Goal: Task Accomplishment & Management: Manage account settings

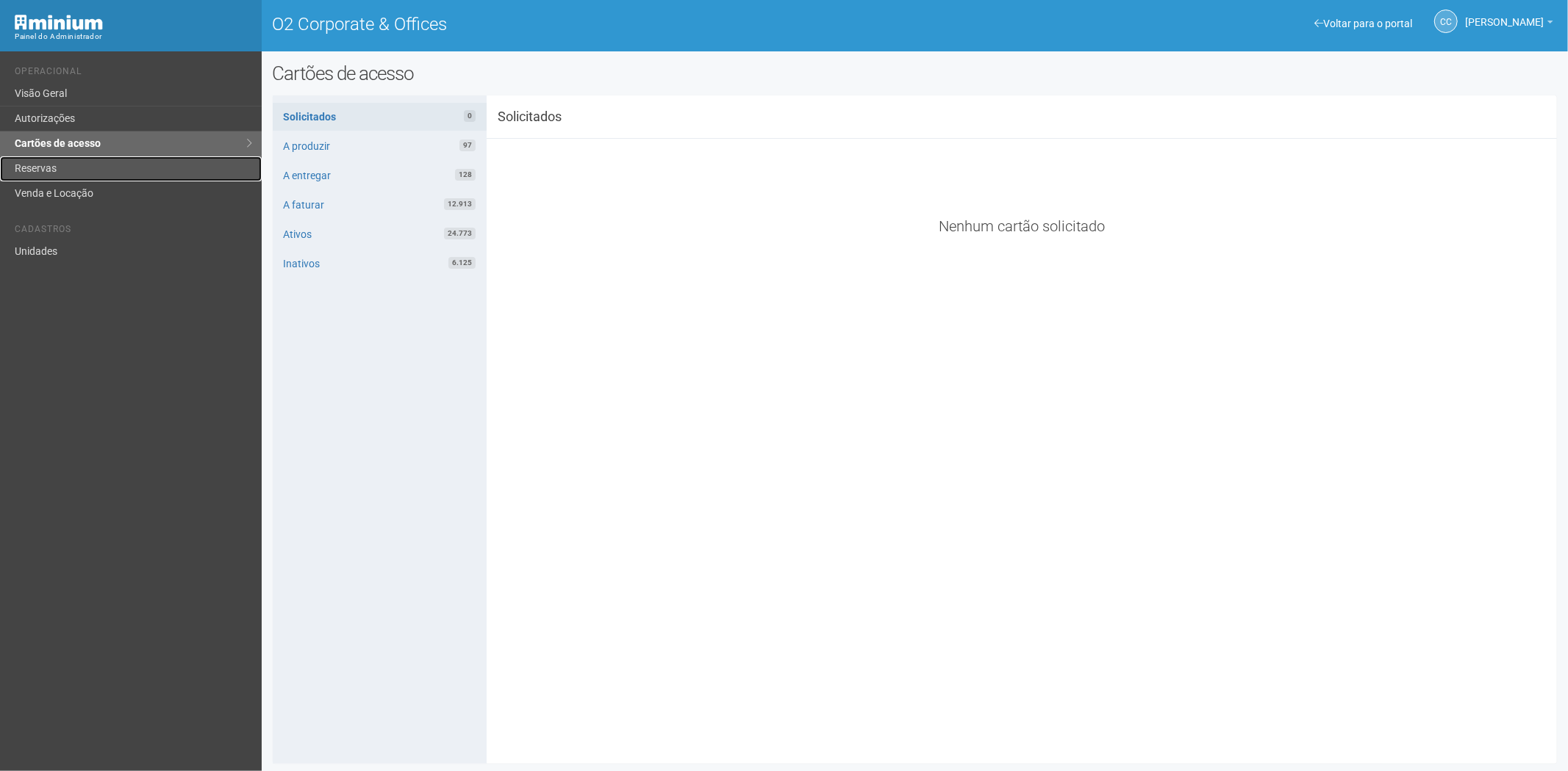
click at [93, 166] on link "Reservas" at bounding box center [130, 169] width 261 height 25
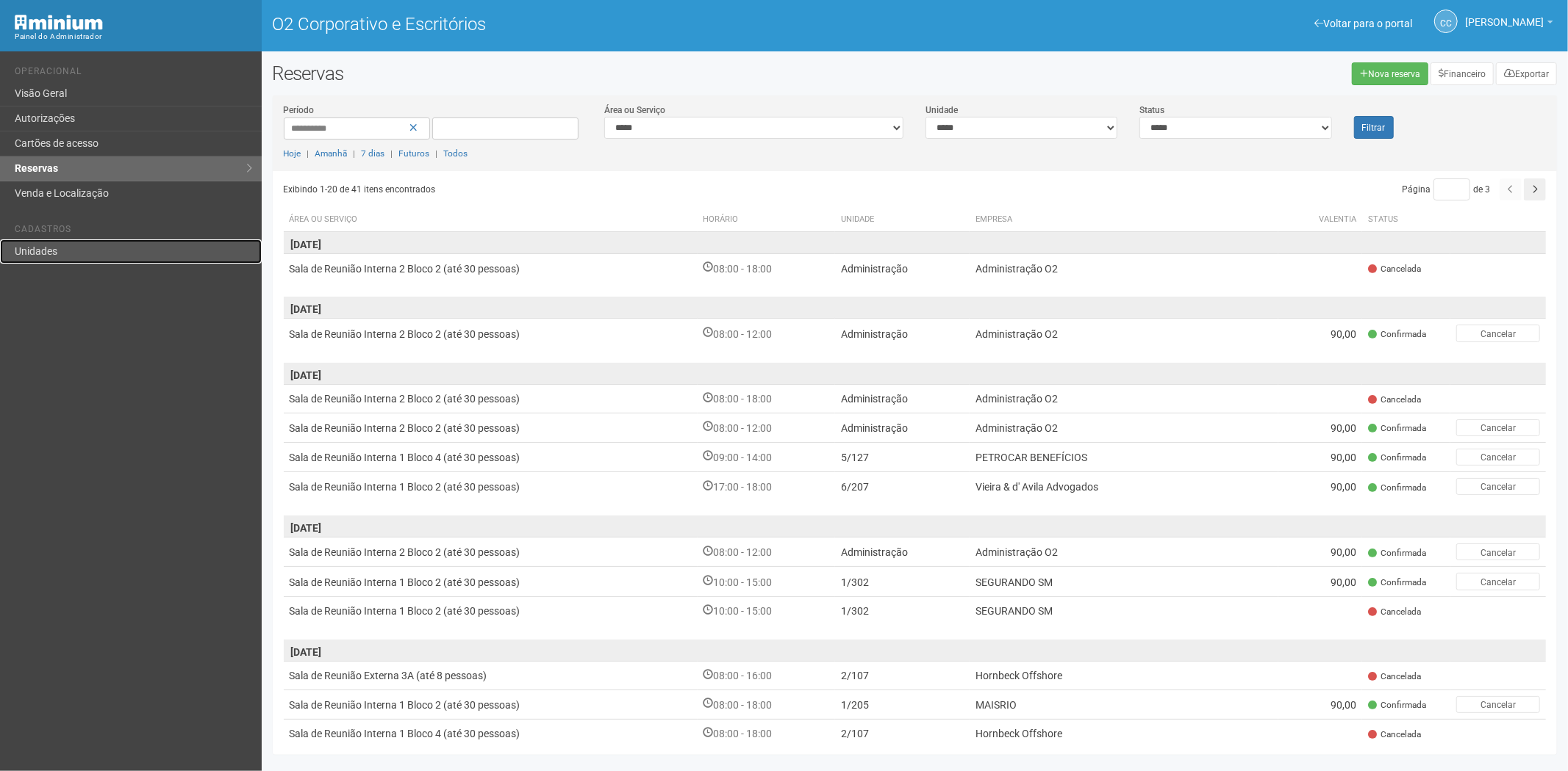
click at [79, 249] on link "Unidades" at bounding box center [130, 251] width 261 height 24
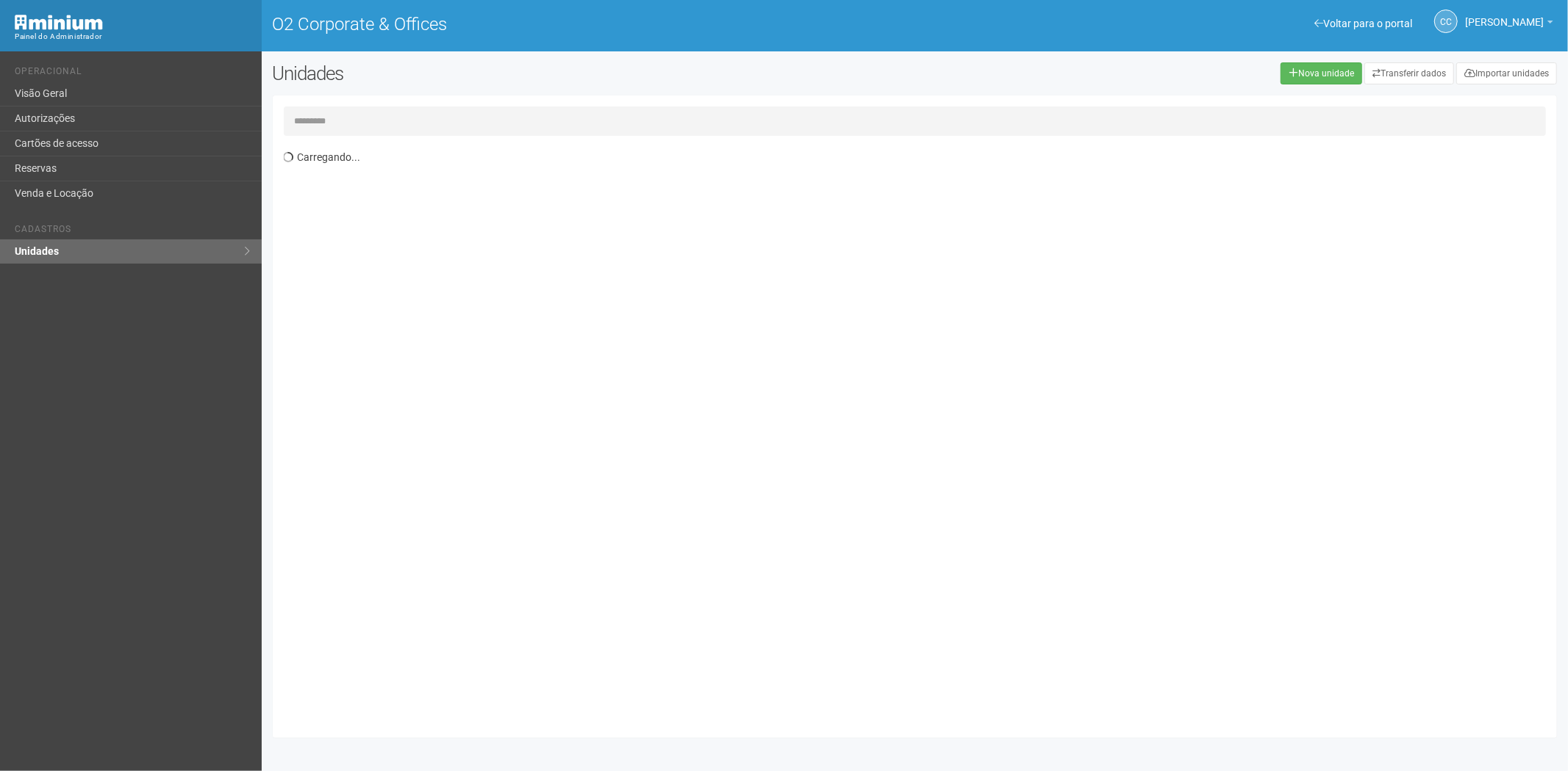
click at [332, 121] on input "text" at bounding box center [915, 121] width 1263 height 29
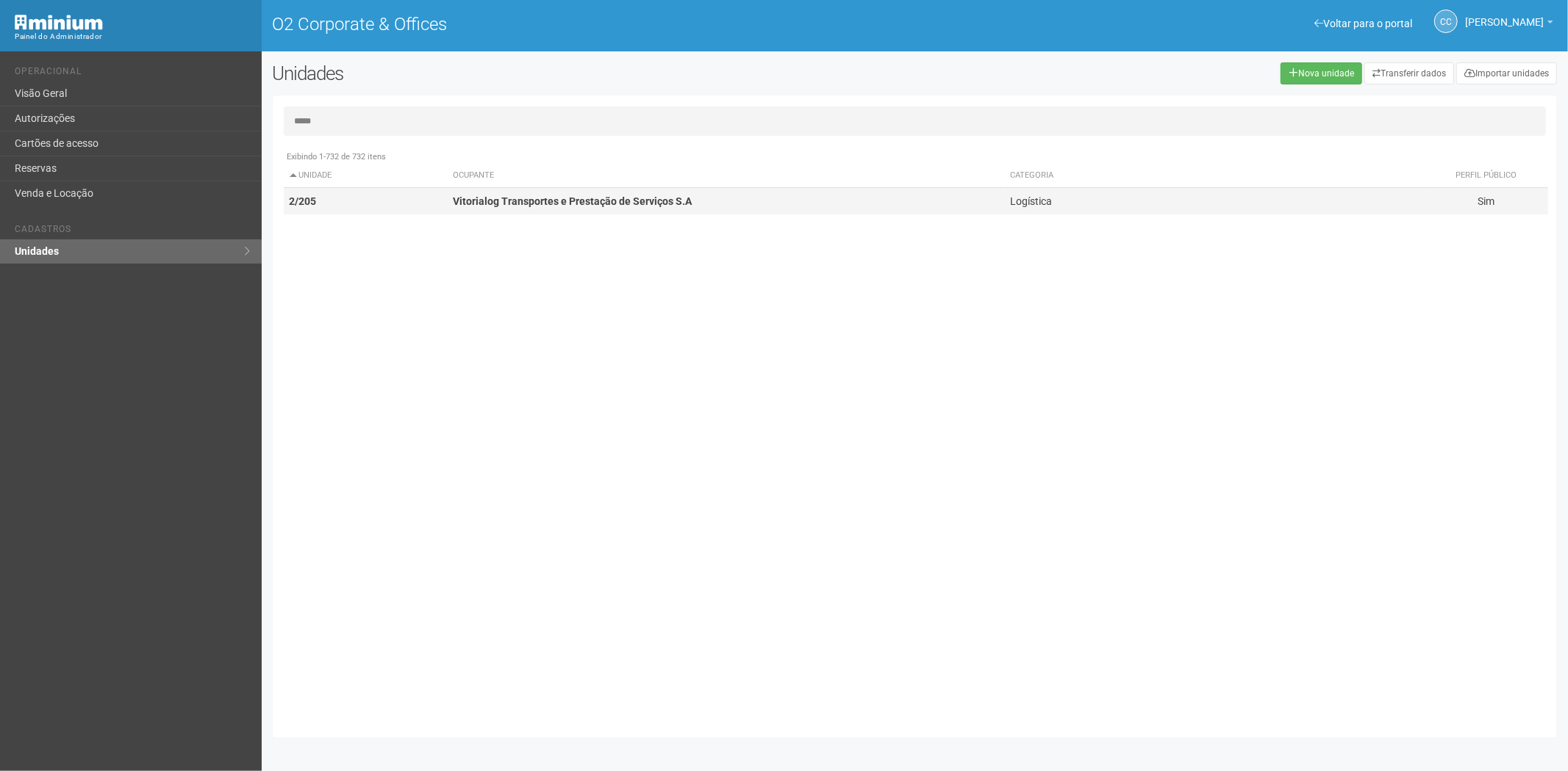
type input "*****"
drag, startPoint x: 384, startPoint y: 204, endPoint x: 1032, endPoint y: 171, distance: 648.8
click at [392, 200] on td "2/205" at bounding box center [366, 202] width 164 height 27
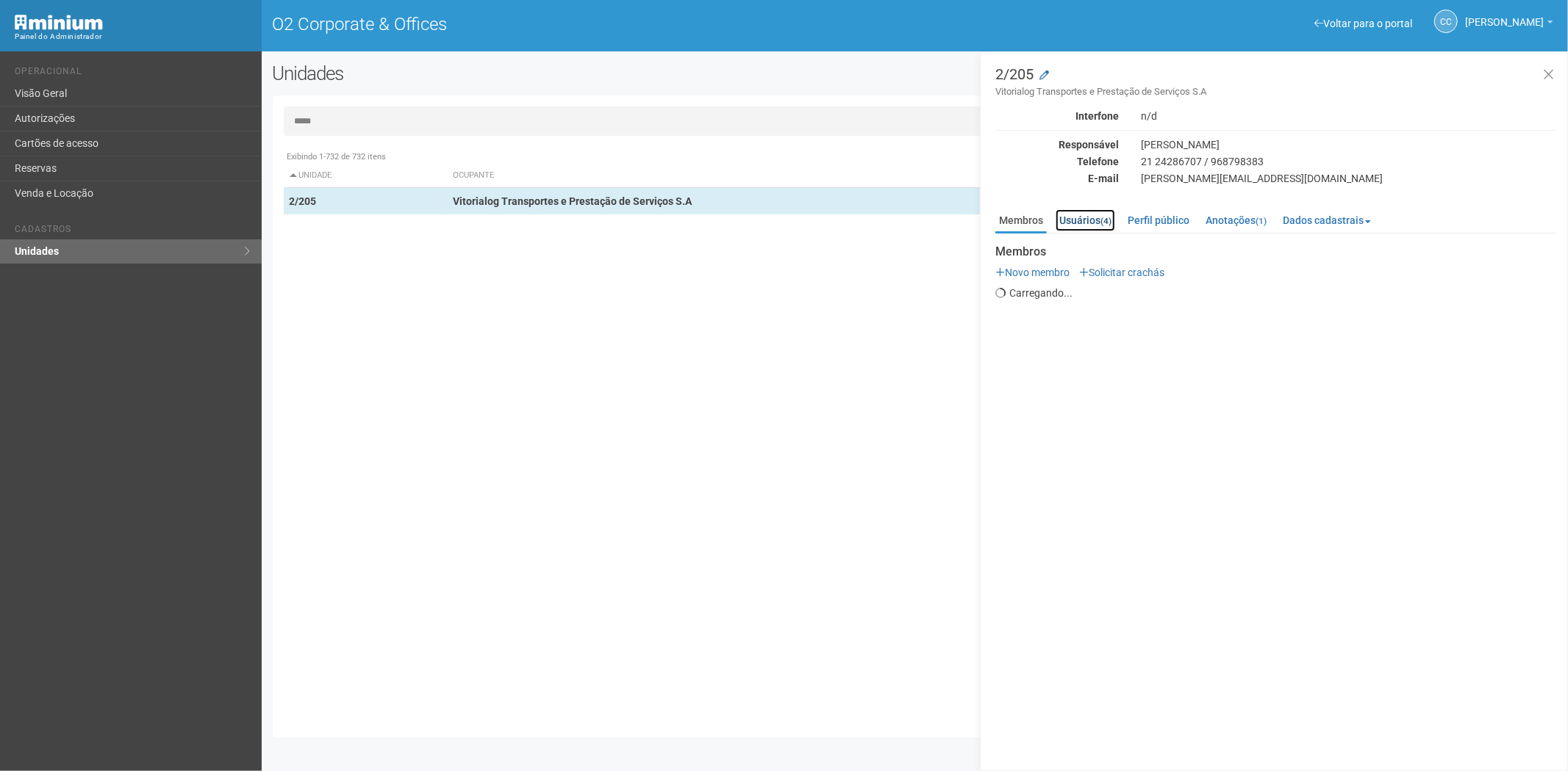
click at [1096, 226] on link "Usuários (4)" at bounding box center [1085, 220] width 60 height 22
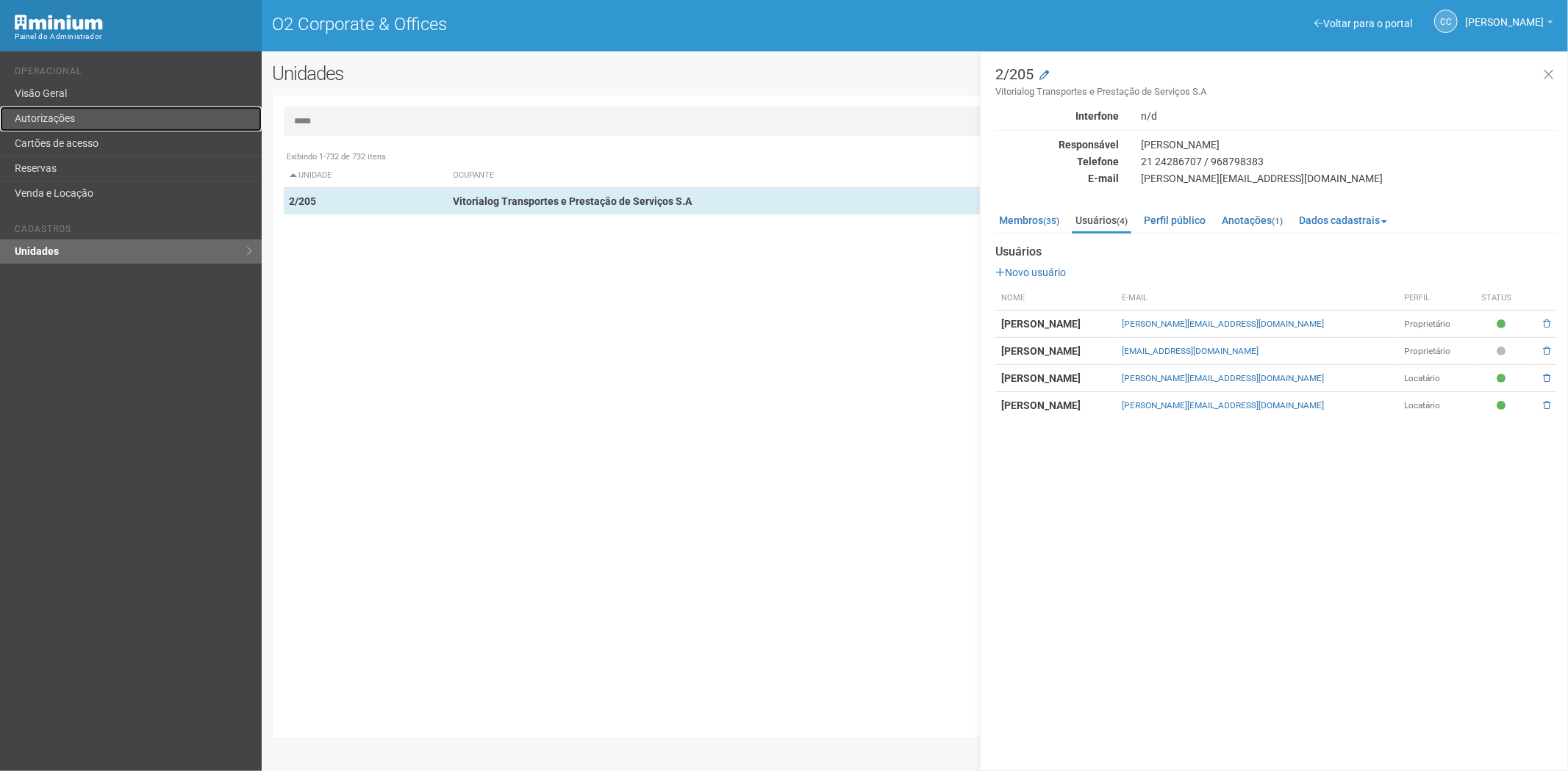
click at [111, 126] on link "Autorizações" at bounding box center [130, 119] width 261 height 25
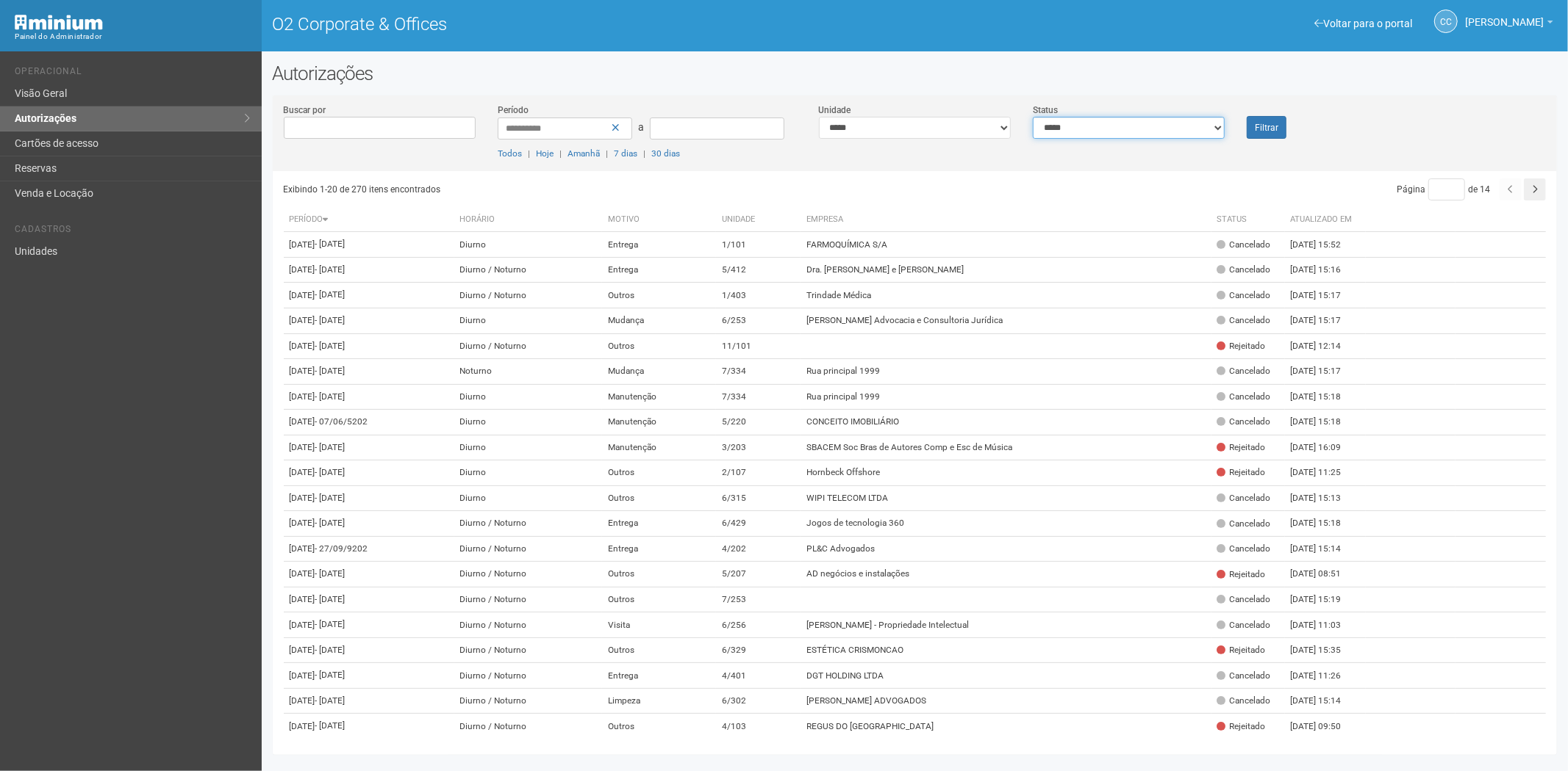
click at [1078, 133] on select "**********" at bounding box center [1129, 128] width 191 height 22
select select "*"
click at [1033, 117] on select "**********" at bounding box center [1129, 128] width 191 height 22
click at [1265, 120] on button "Filtrar" at bounding box center [1266, 127] width 40 height 23
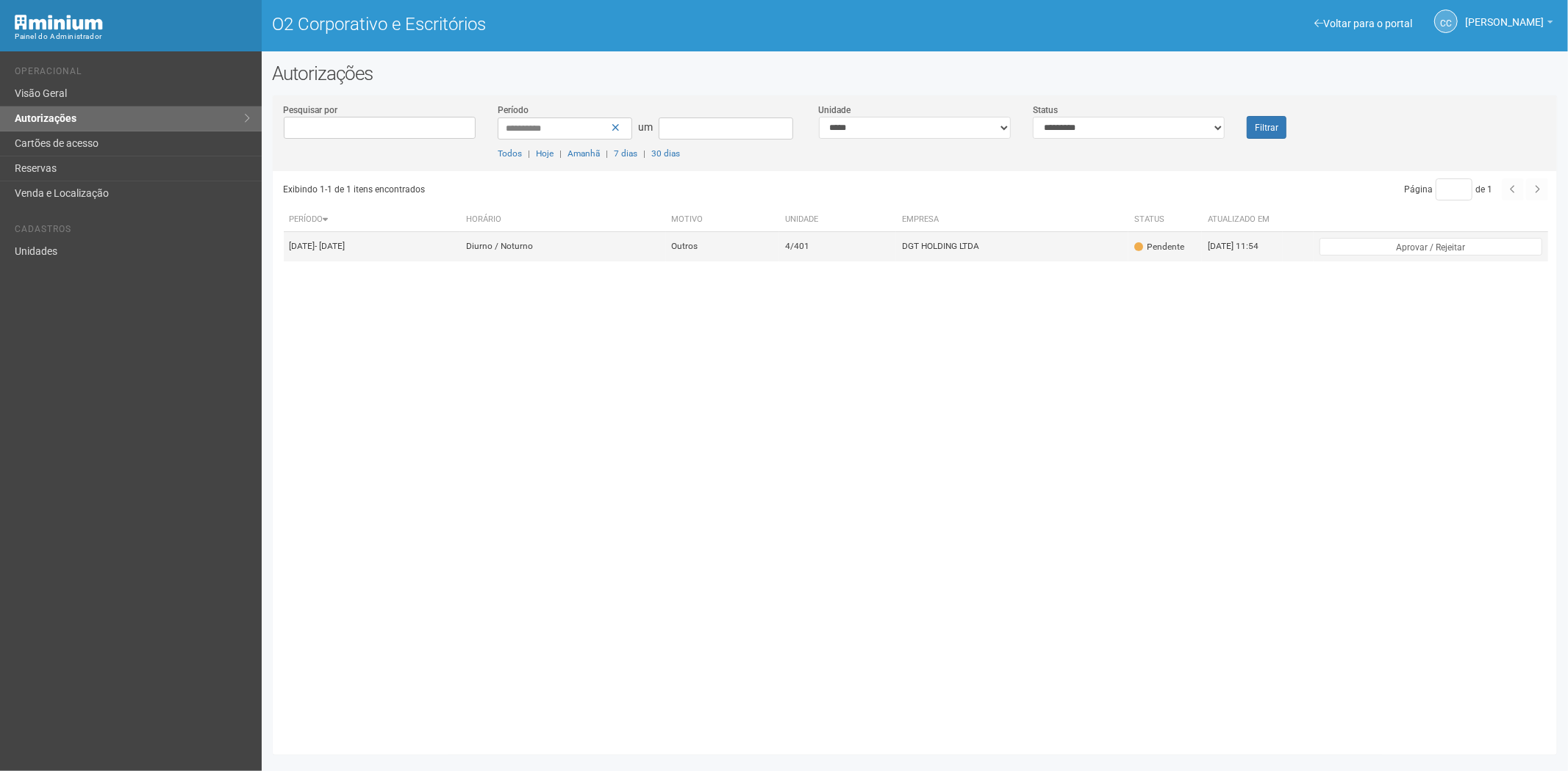
click at [957, 252] on font "DGT HOLDING LTDA" at bounding box center [940, 246] width 77 height 10
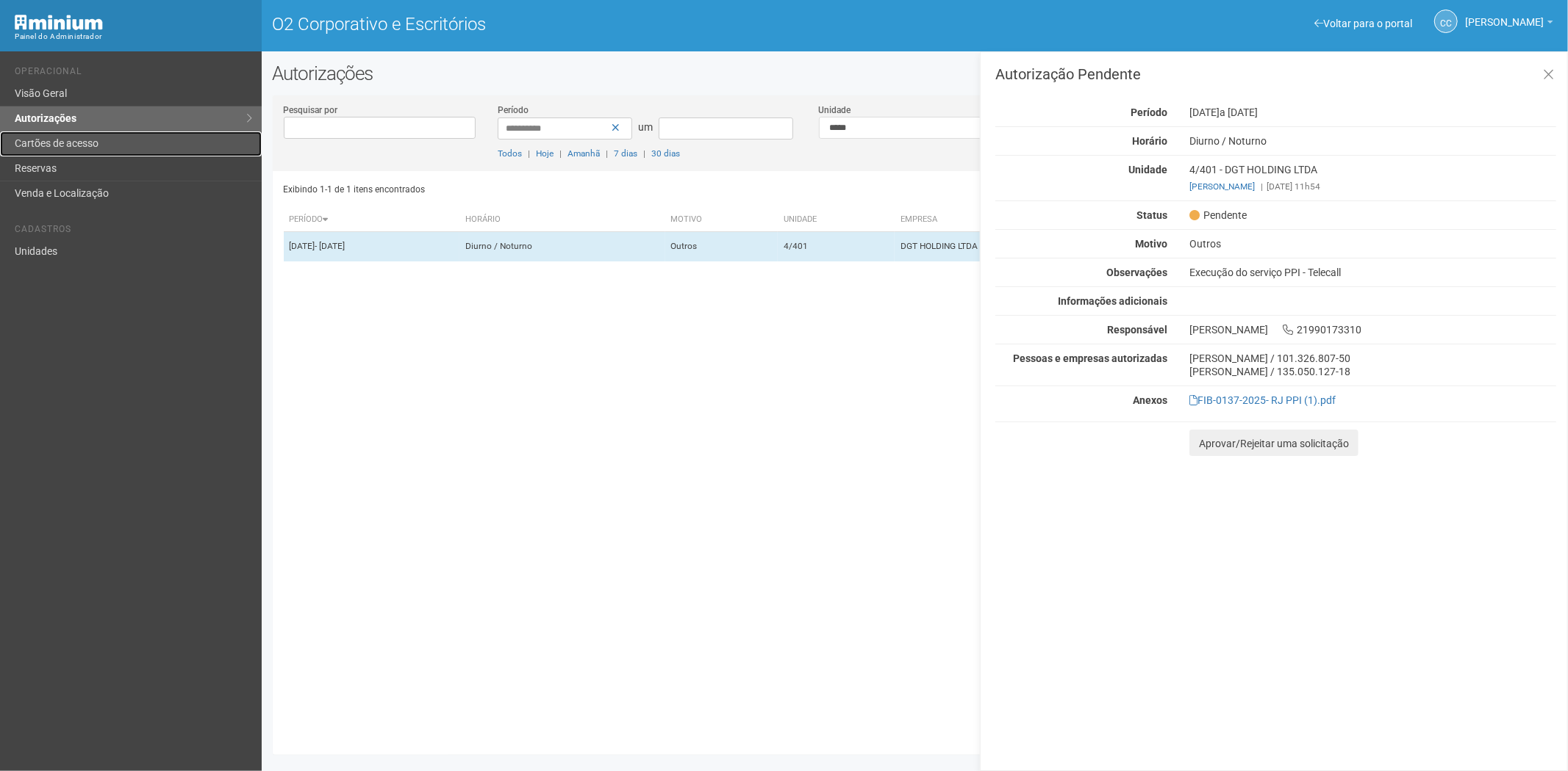
click at [48, 136] on link "Cartões de acesso" at bounding box center [130, 144] width 261 height 25
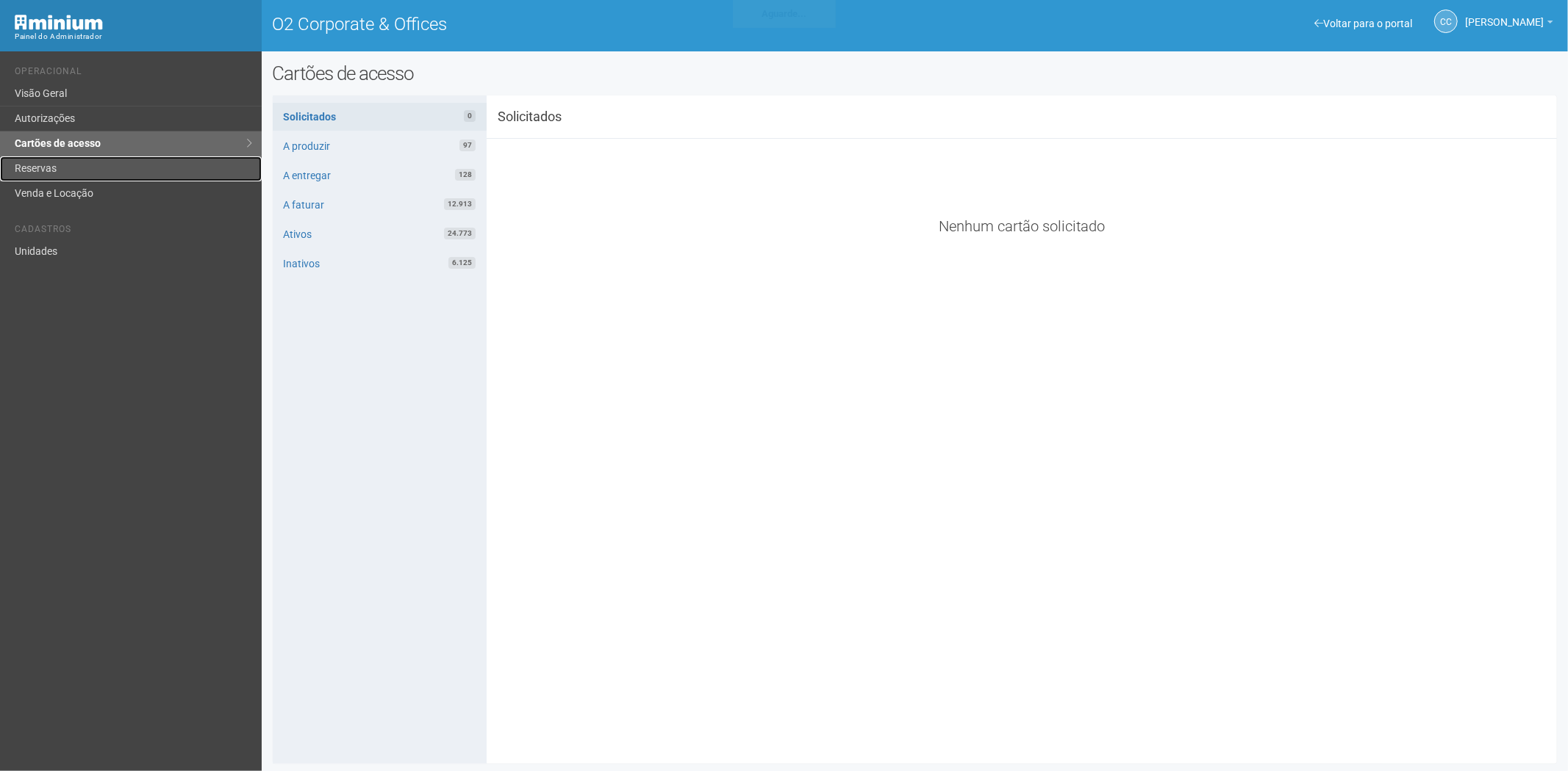
click at [91, 172] on link "Reservas" at bounding box center [130, 169] width 261 height 25
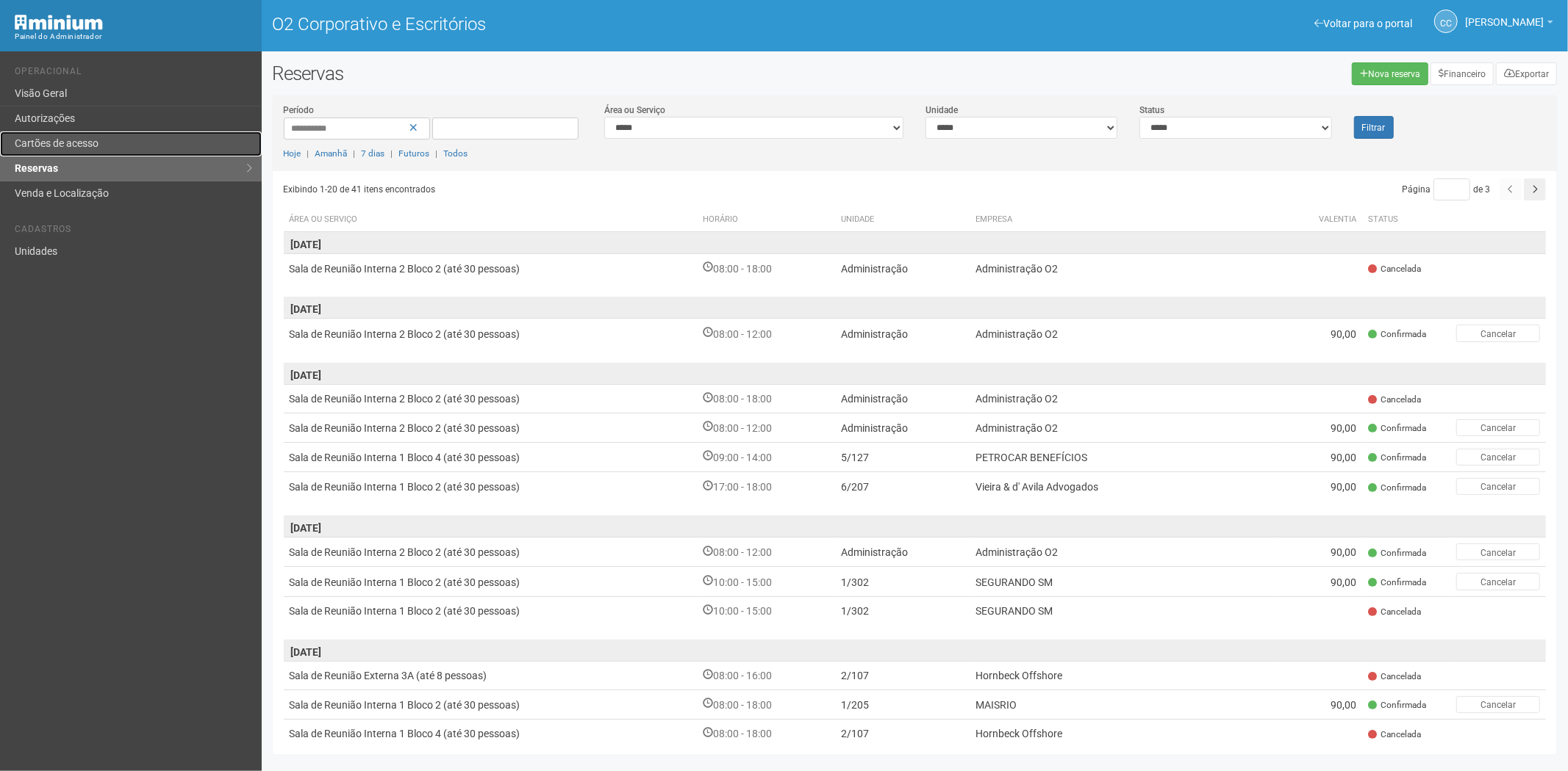
click at [145, 136] on link "Cartões de acesso" at bounding box center [130, 144] width 261 height 25
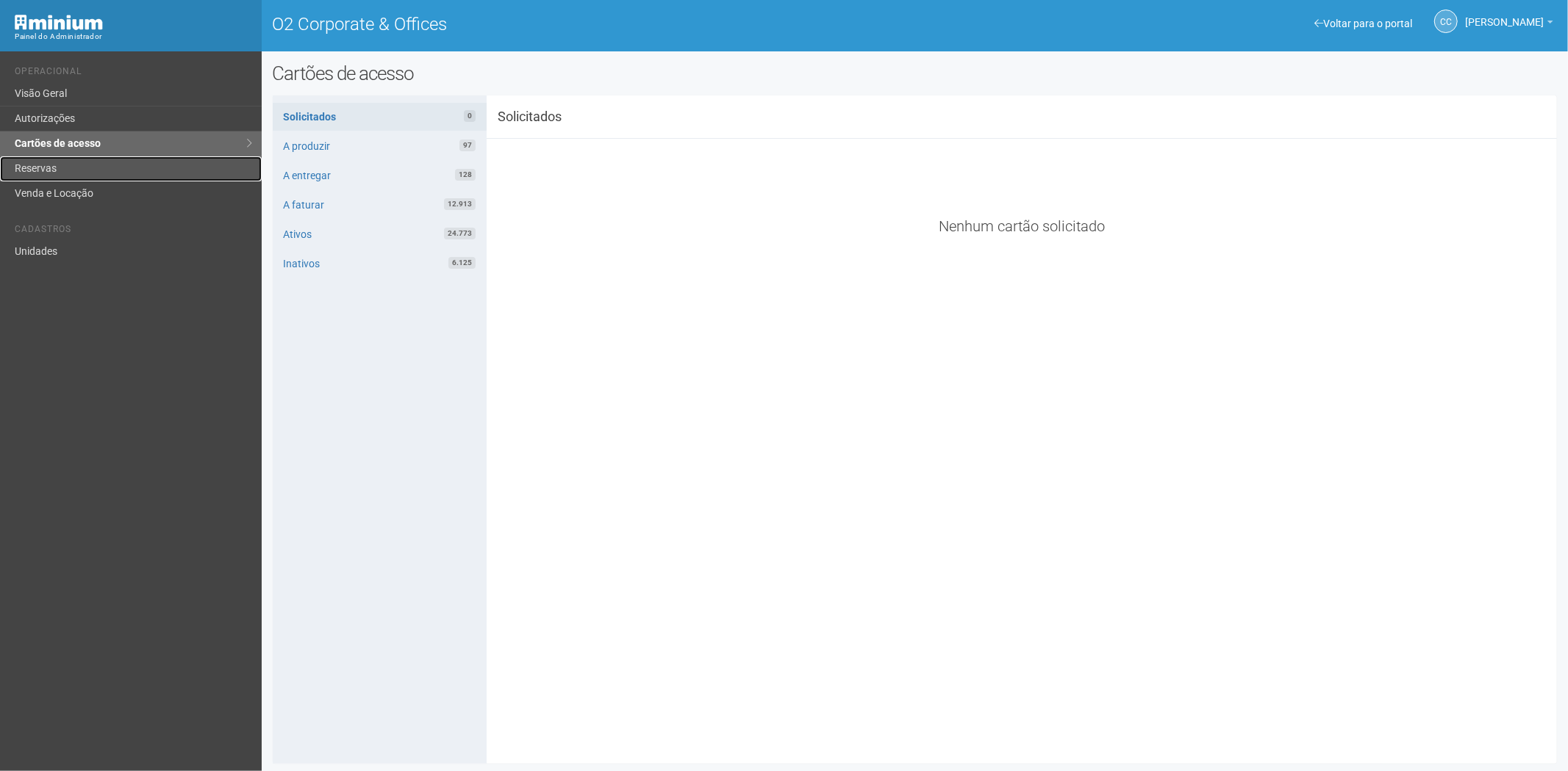
click at [92, 165] on link "Reservas" at bounding box center [130, 169] width 261 height 25
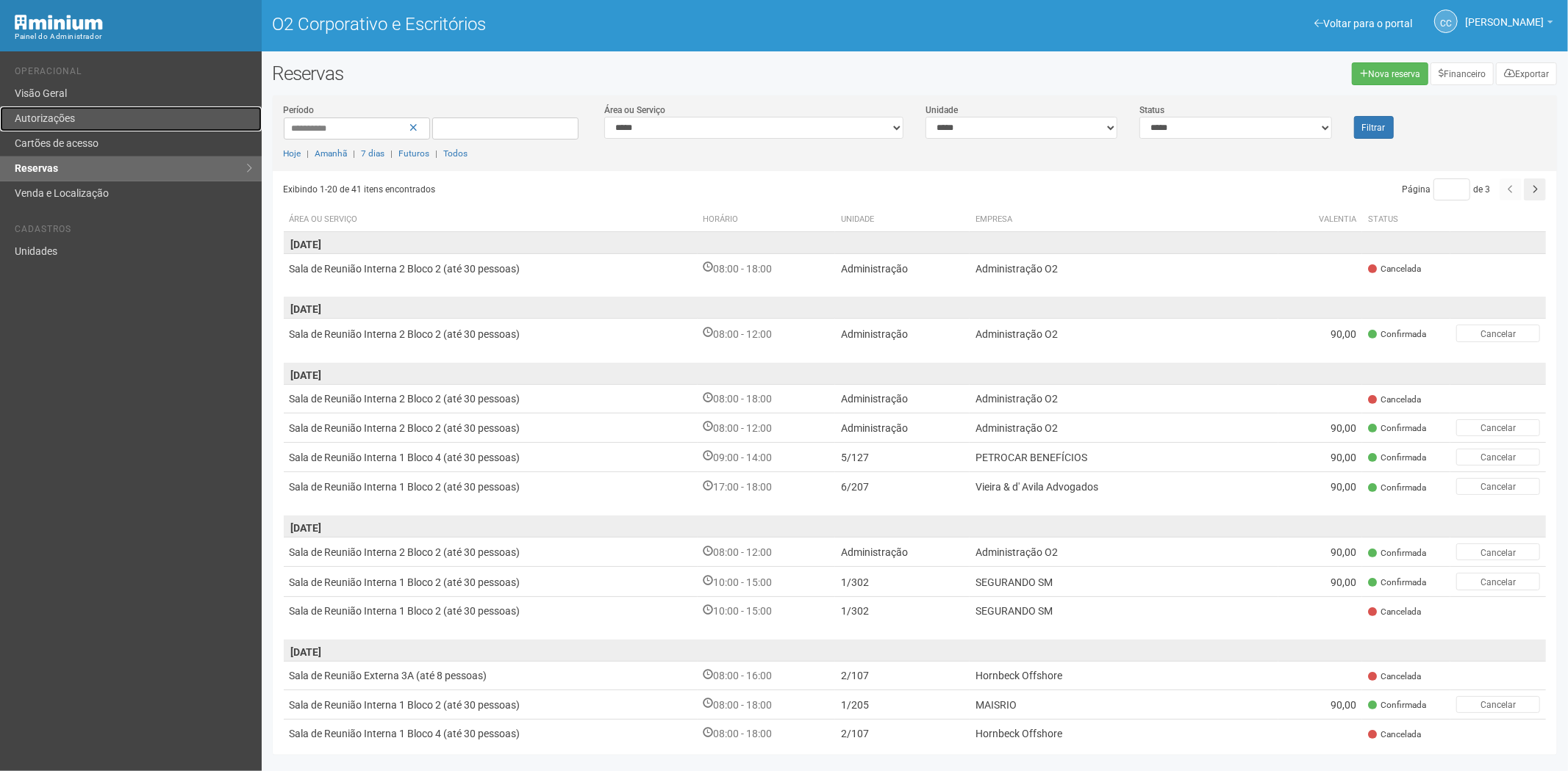
click at [122, 130] on link "Autorizações" at bounding box center [130, 119] width 261 height 25
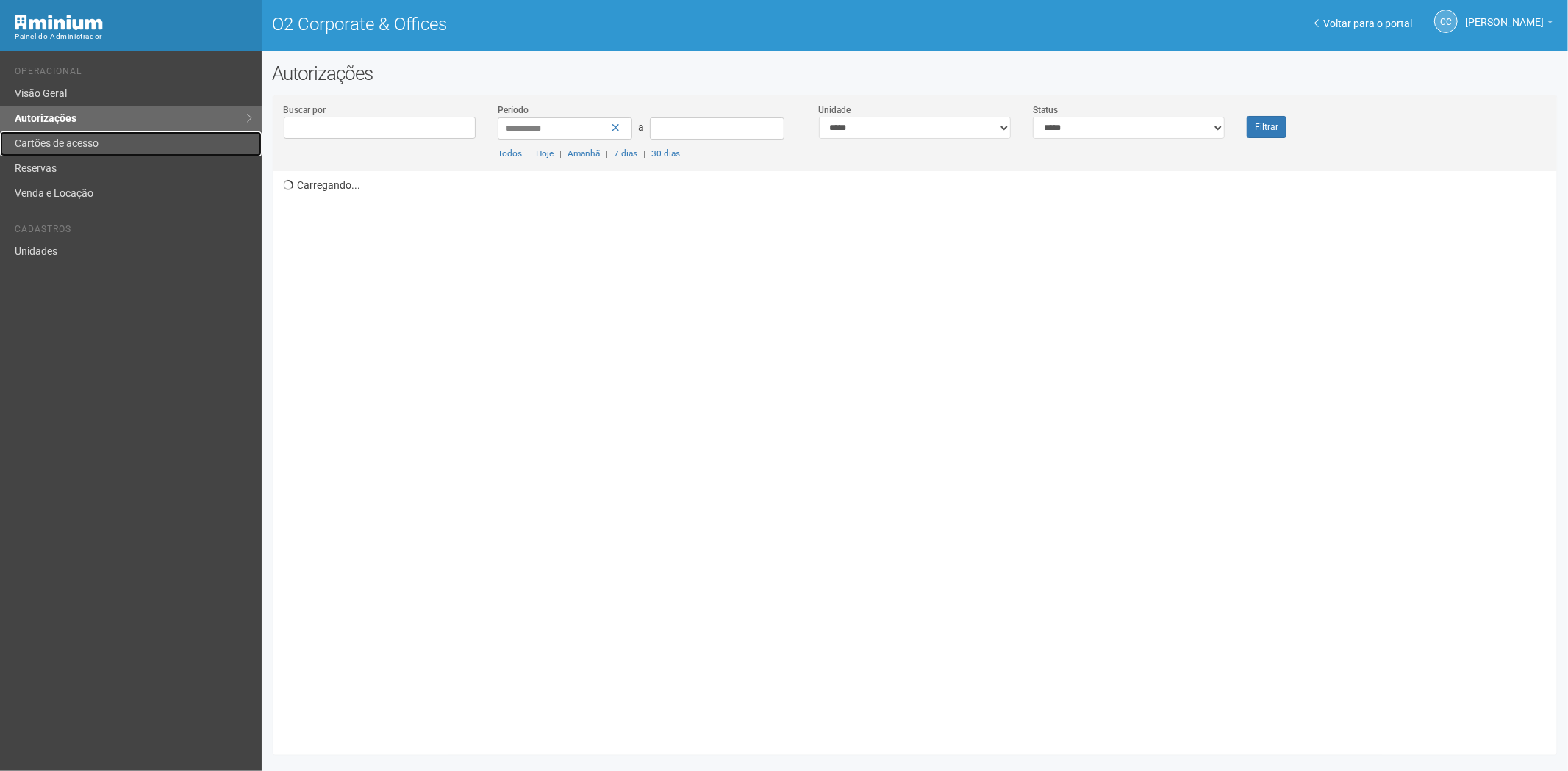
click at [107, 145] on link "Cartões de acesso" at bounding box center [130, 144] width 261 height 25
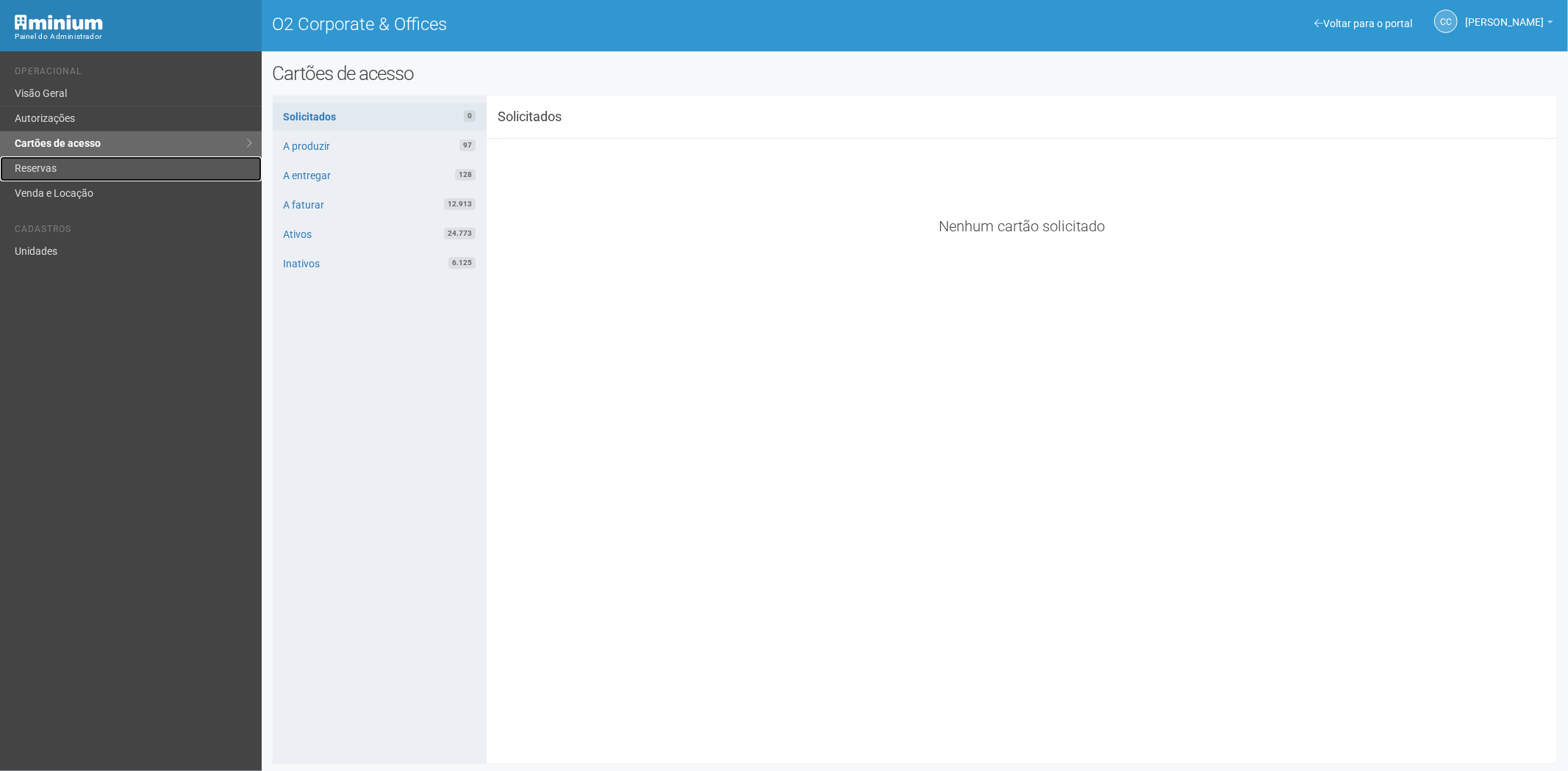
click at [10, 174] on link "Reservas" at bounding box center [130, 169] width 261 height 25
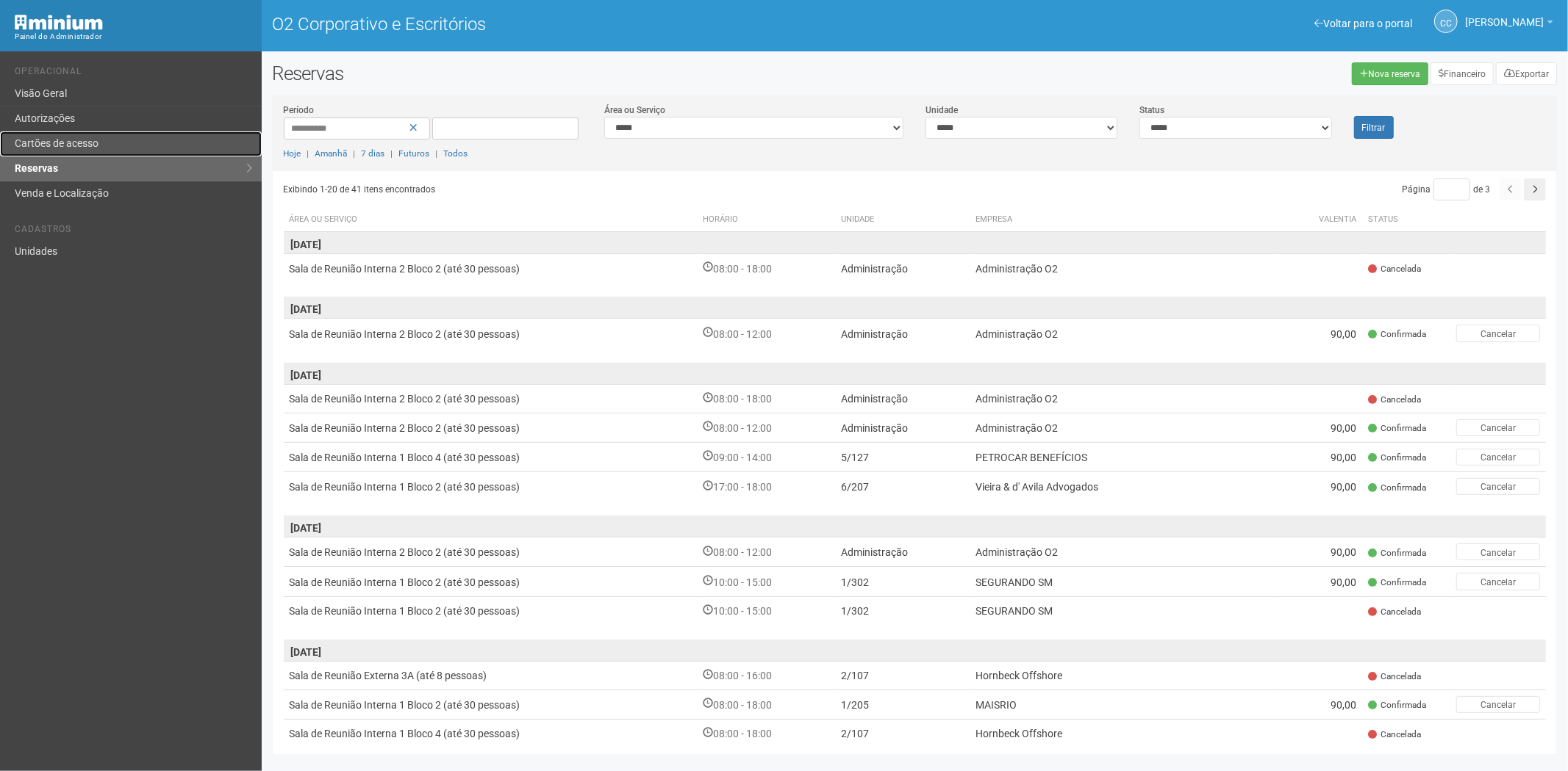
click at [157, 145] on link "Cartões de acesso" at bounding box center [130, 144] width 261 height 25
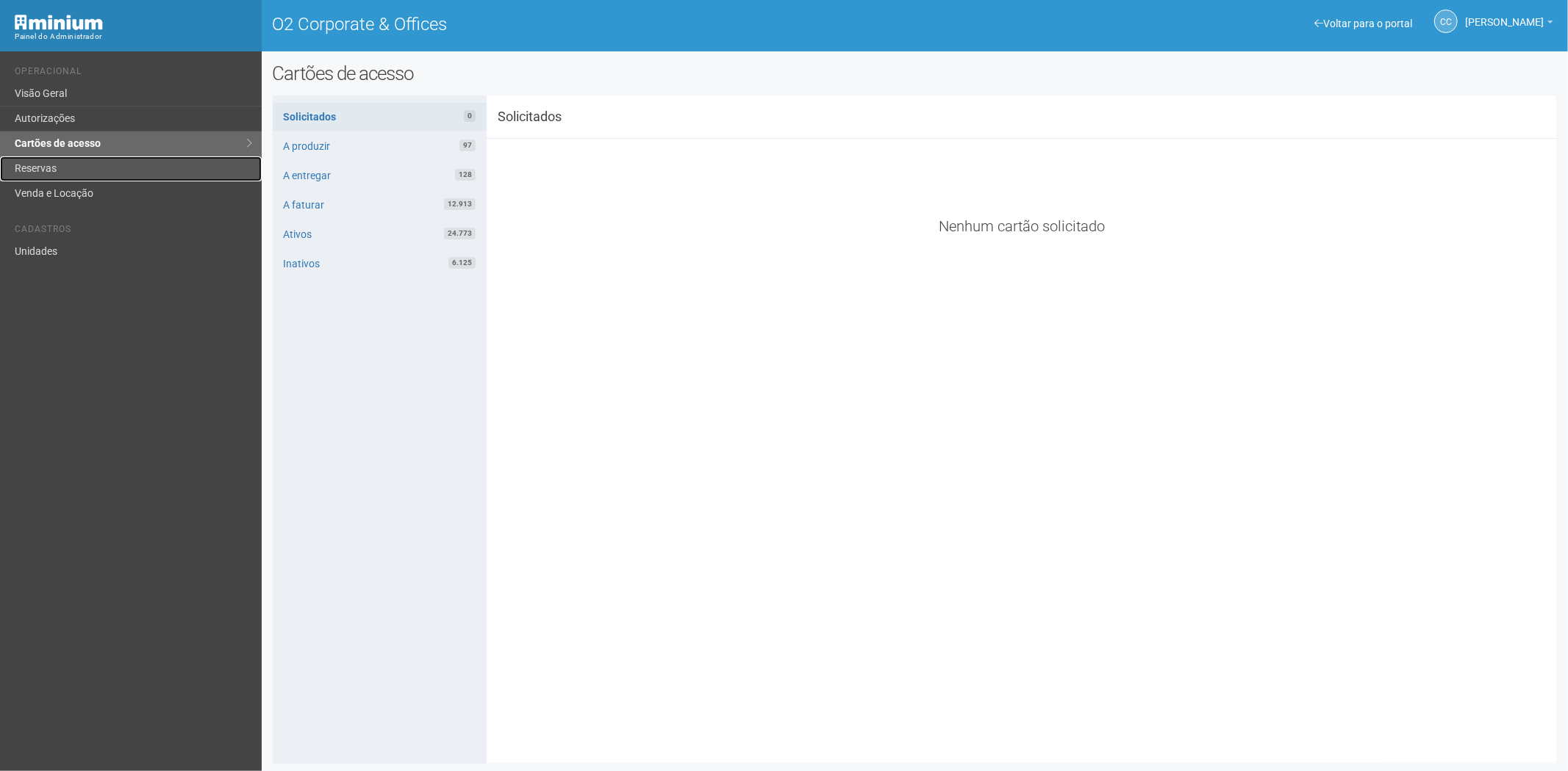
click at [93, 177] on link "Reservas" at bounding box center [130, 169] width 261 height 25
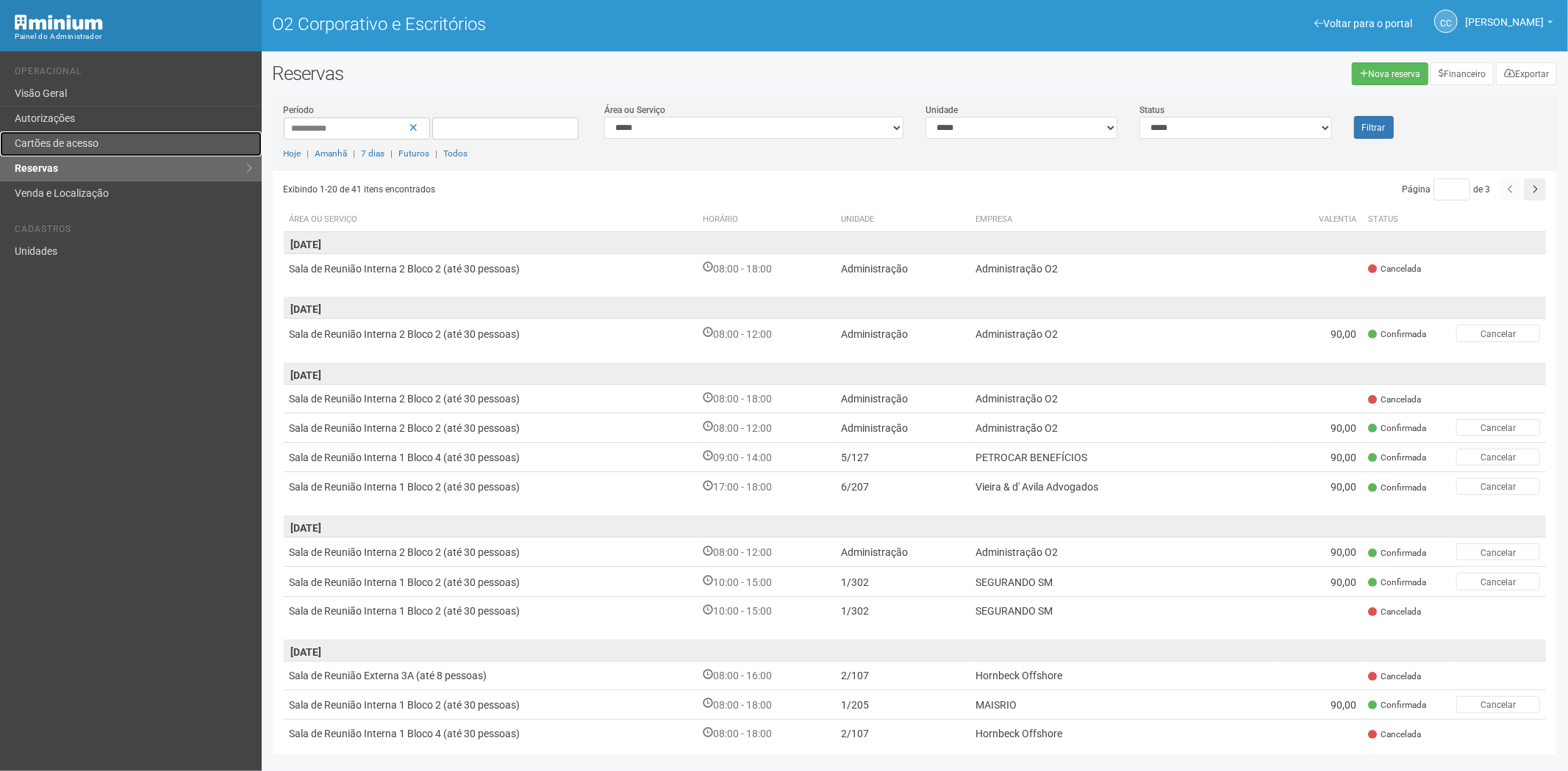
click at [69, 141] on font "Cartões de acesso" at bounding box center [57, 143] width 84 height 12
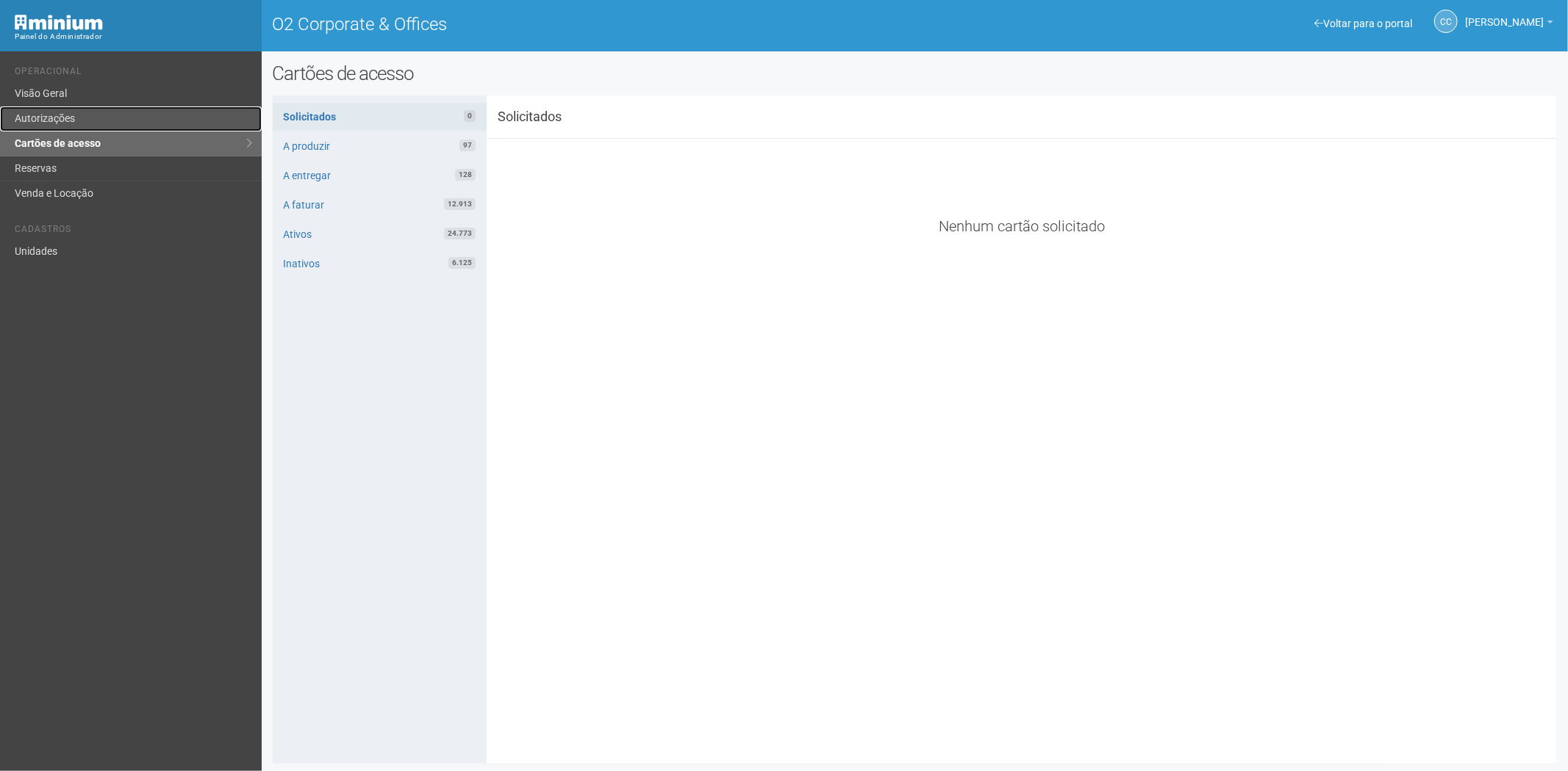
click at [90, 118] on link "Autorizações" at bounding box center [130, 119] width 261 height 25
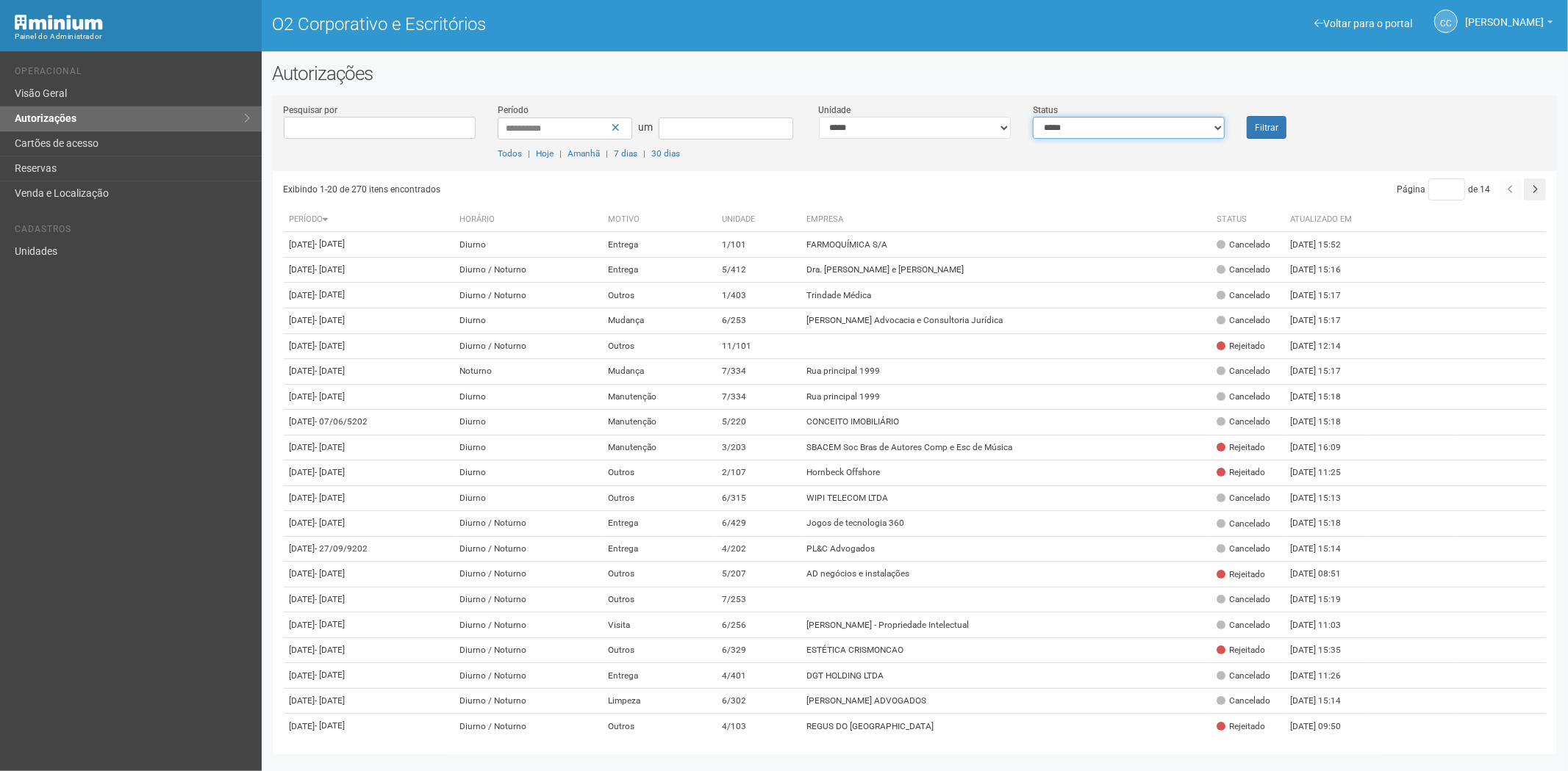
click at [1123, 136] on select "**********" at bounding box center [1129, 128] width 191 height 22
select select "*"
click at [1033, 117] on select "**********" at bounding box center [1129, 128] width 191 height 22
click at [1282, 127] on button "Filtrar" at bounding box center [1266, 127] width 40 height 23
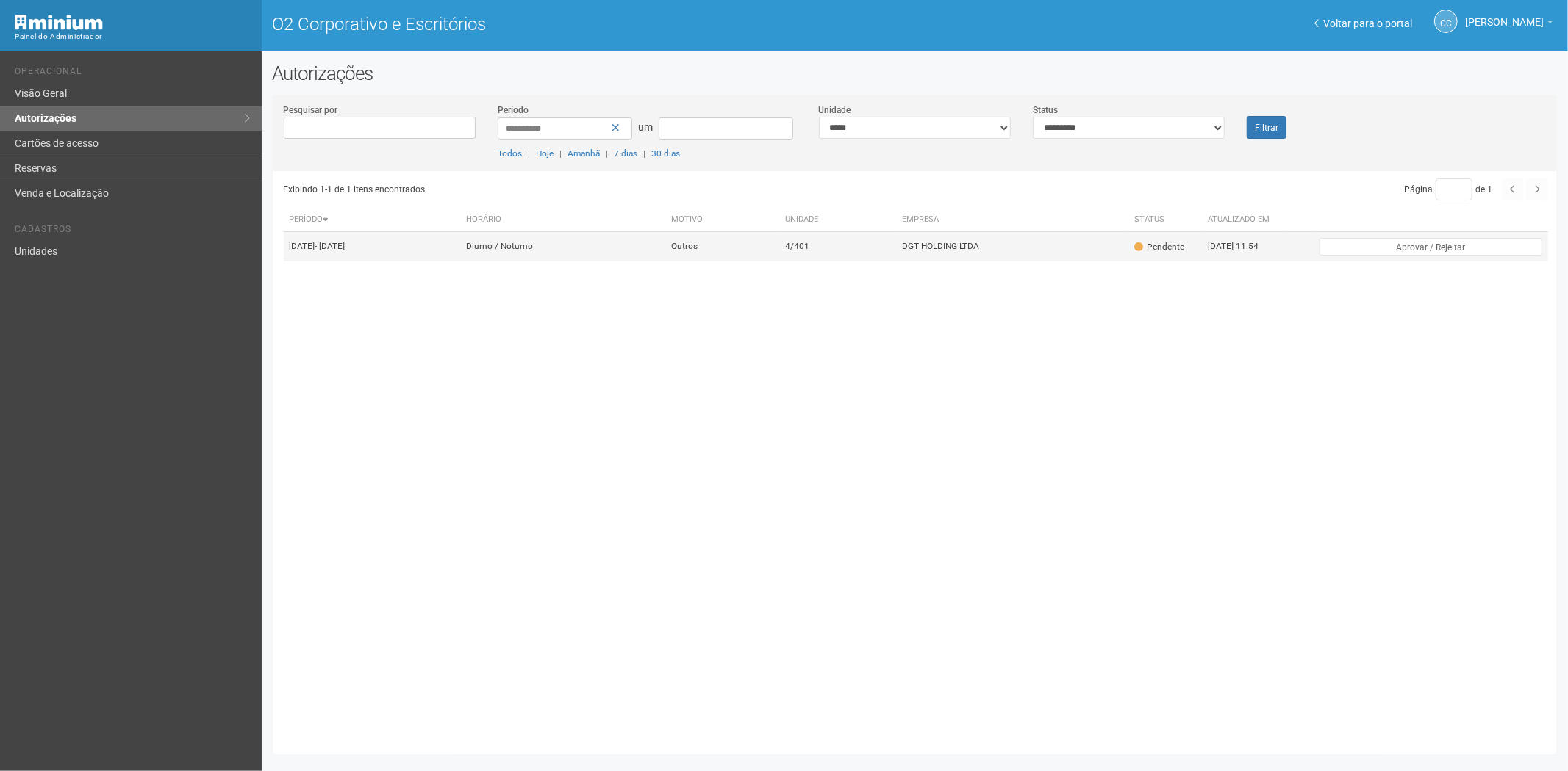
drag, startPoint x: 393, startPoint y: 230, endPoint x: 392, endPoint y: 245, distance: 15.0
click at [393, 233] on table "Período [GEOGRAPHIC_DATA] Motivo Unidade Empresa Status Atualizado em [DATE] - …" at bounding box center [917, 234] width 1265 height 53
click at [392, 252] on td "[DATE] - [DATE]" at bounding box center [372, 246] width 177 height 29
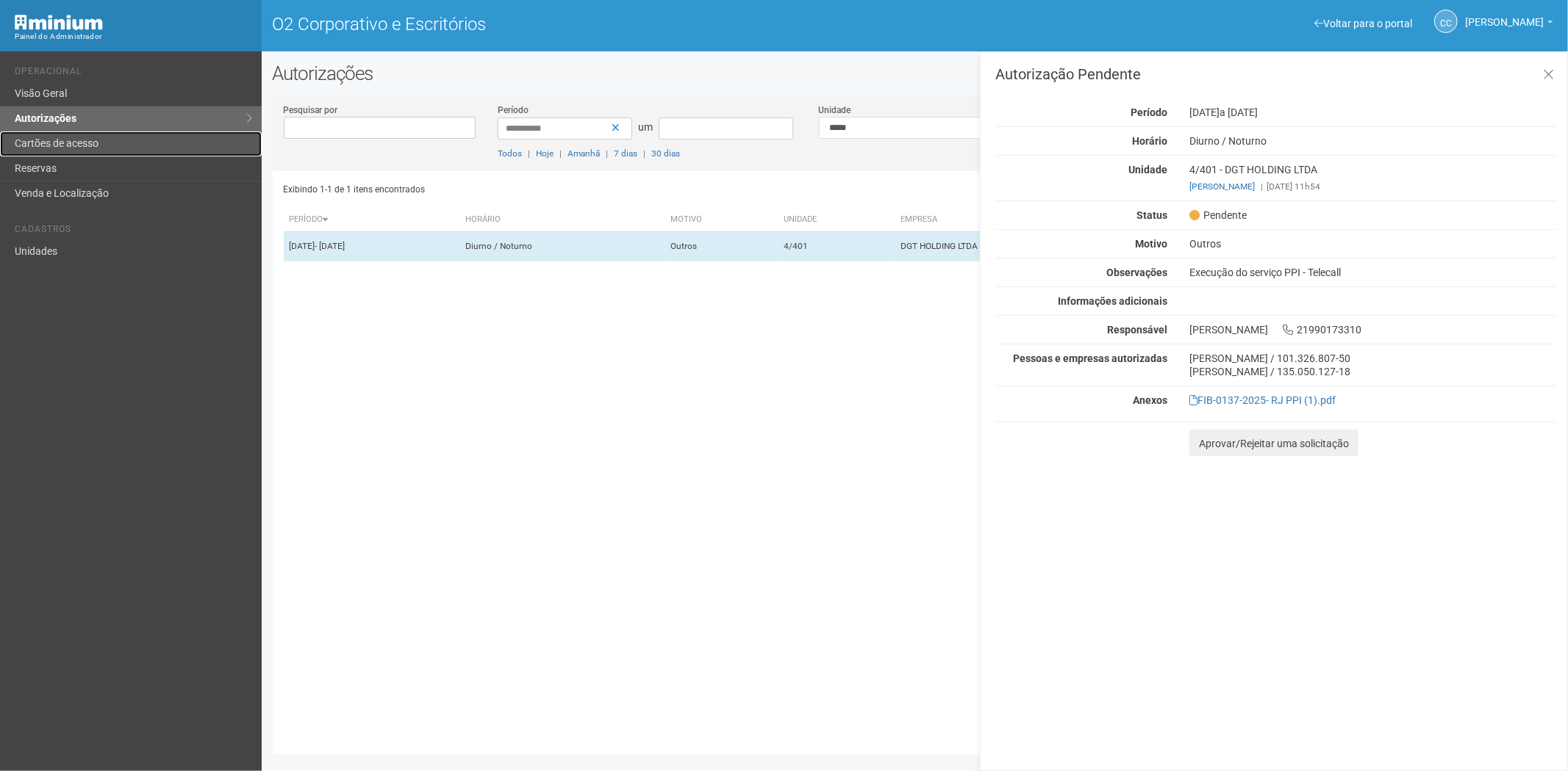
click at [44, 147] on font "Cartões de acesso" at bounding box center [57, 143] width 84 height 12
